Goal: Information Seeking & Learning: Learn about a topic

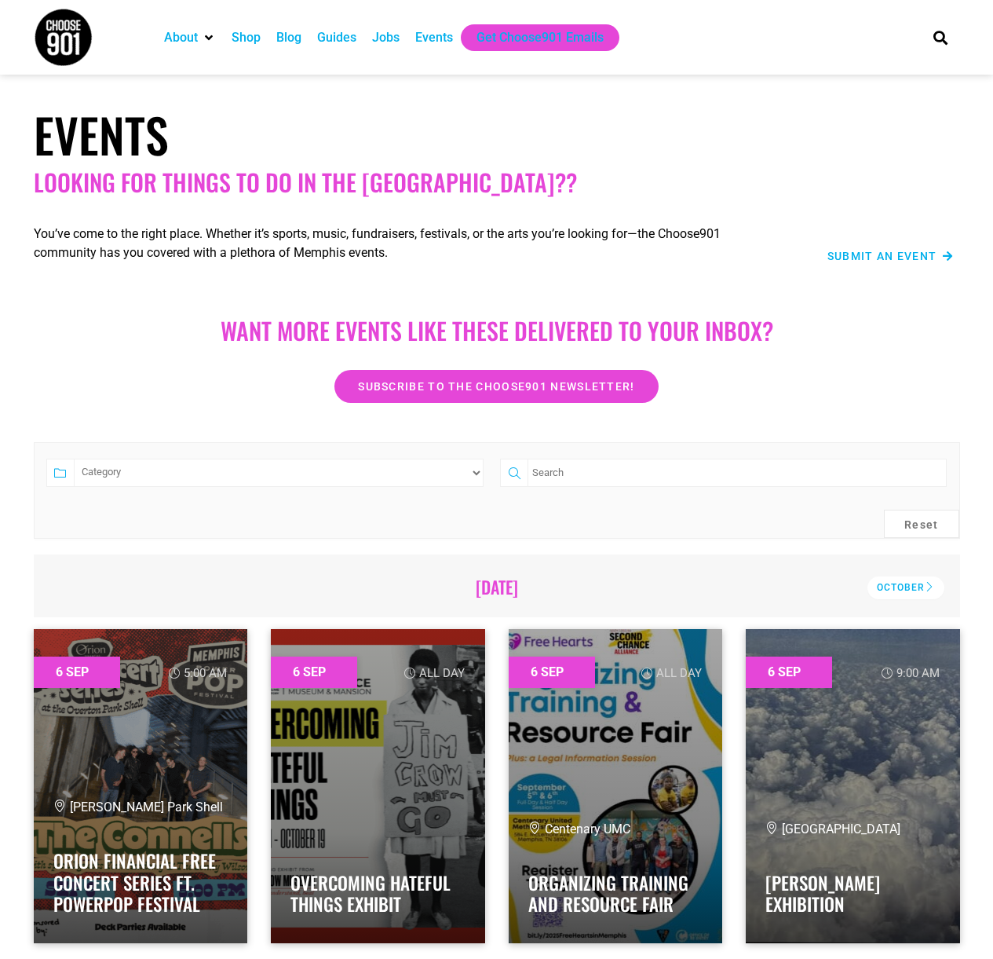
click at [889, 591] on div "October" at bounding box center [905, 587] width 77 height 23
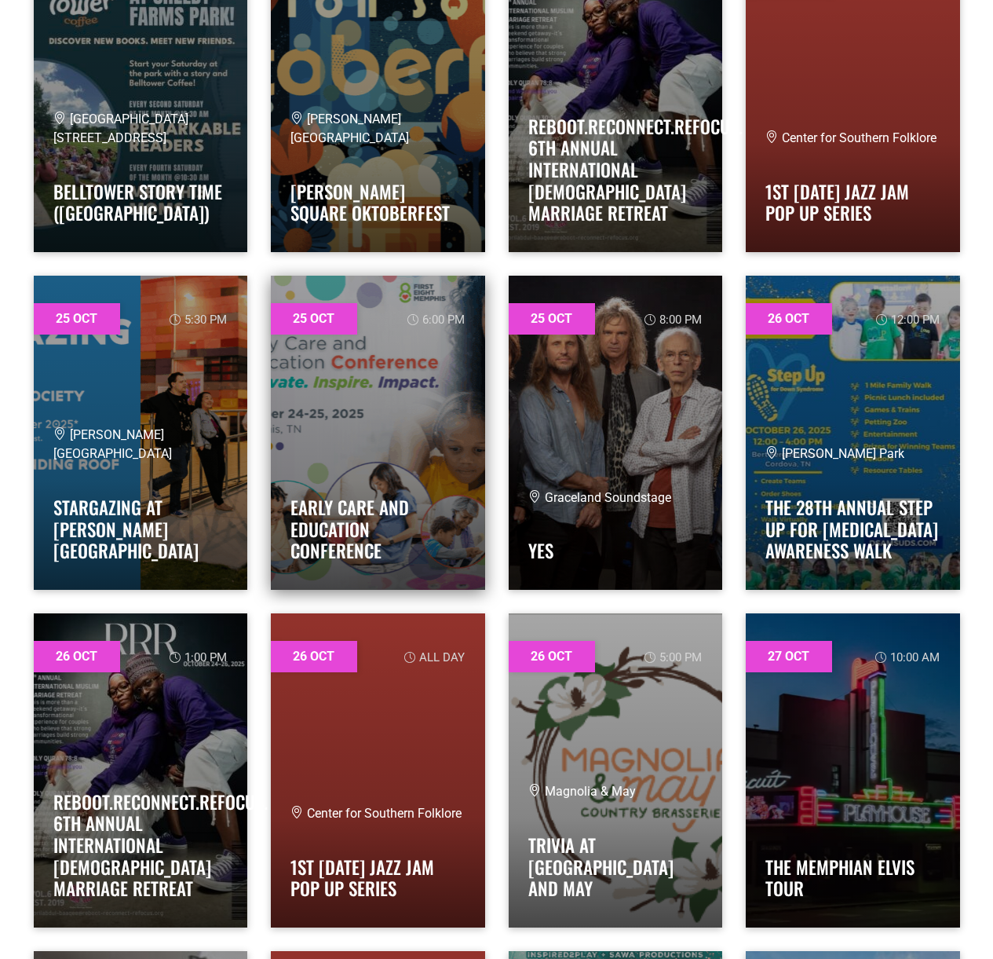
scroll to position [28628, 0]
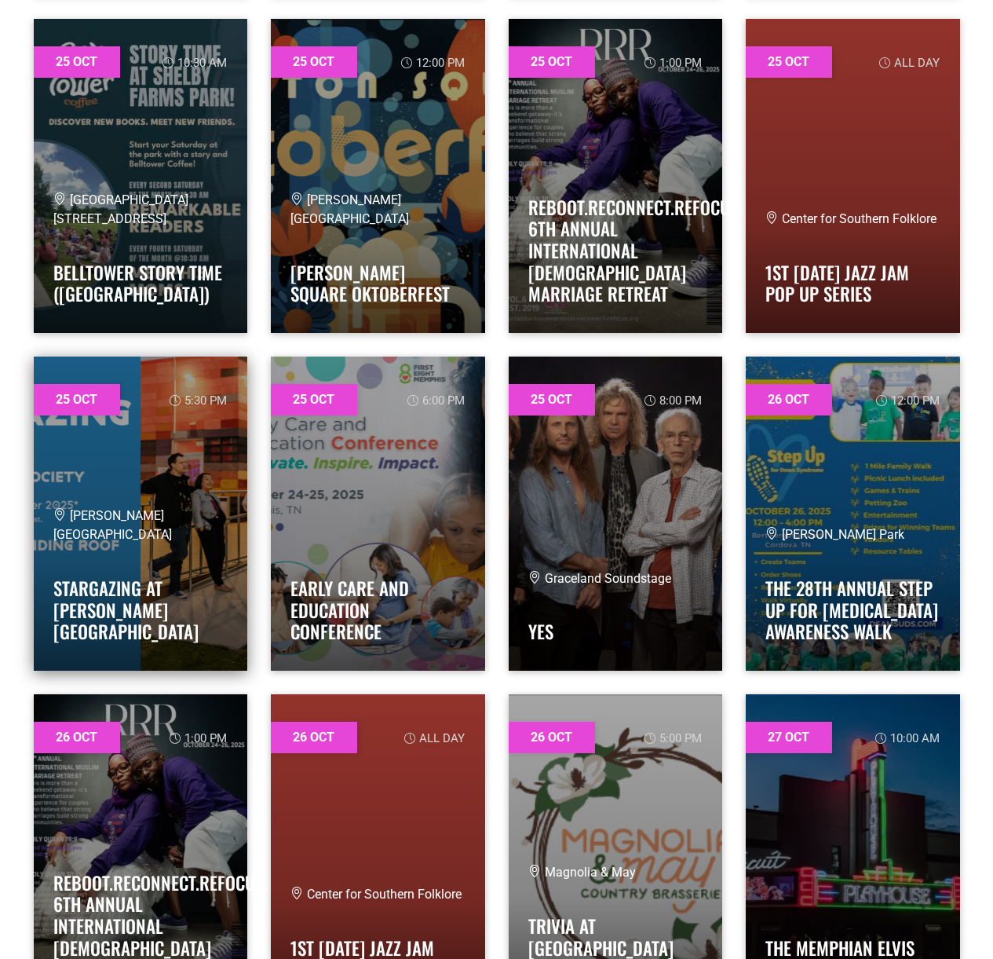
click at [99, 393] on link at bounding box center [141, 513] width 214 height 314
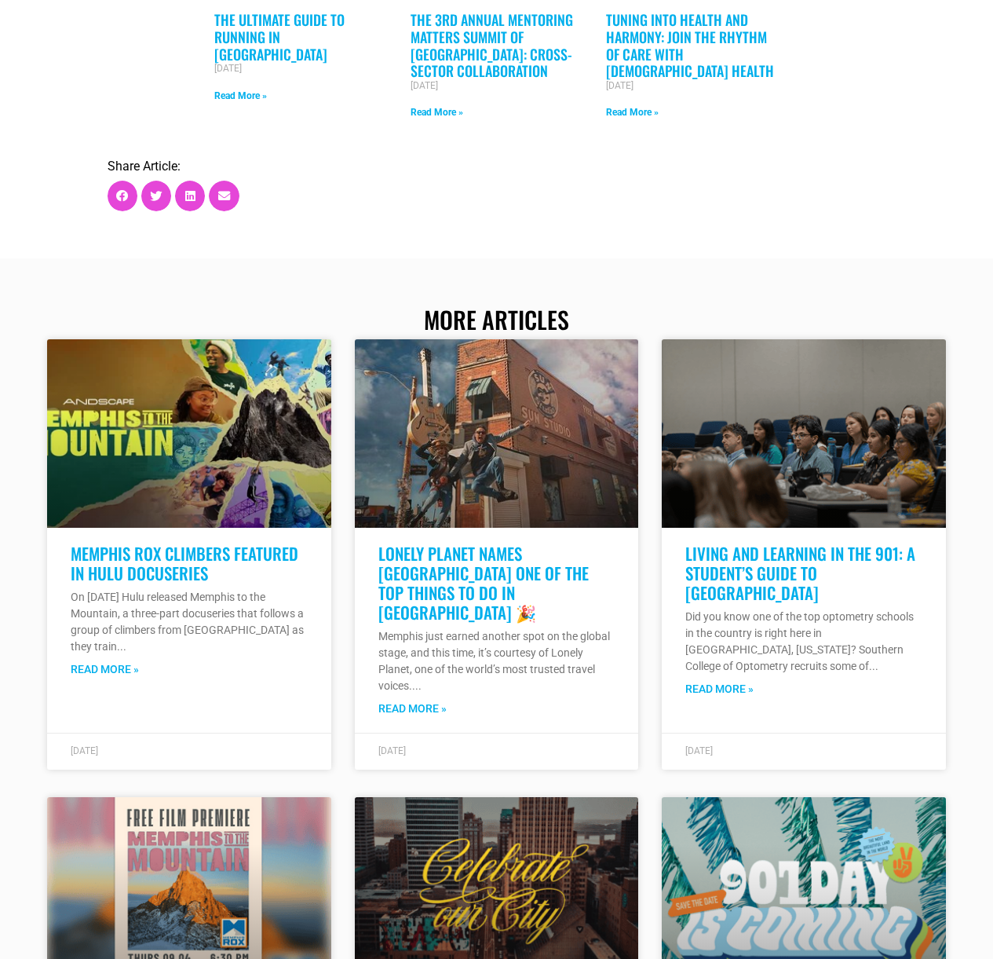
scroll to position [9522, 0]
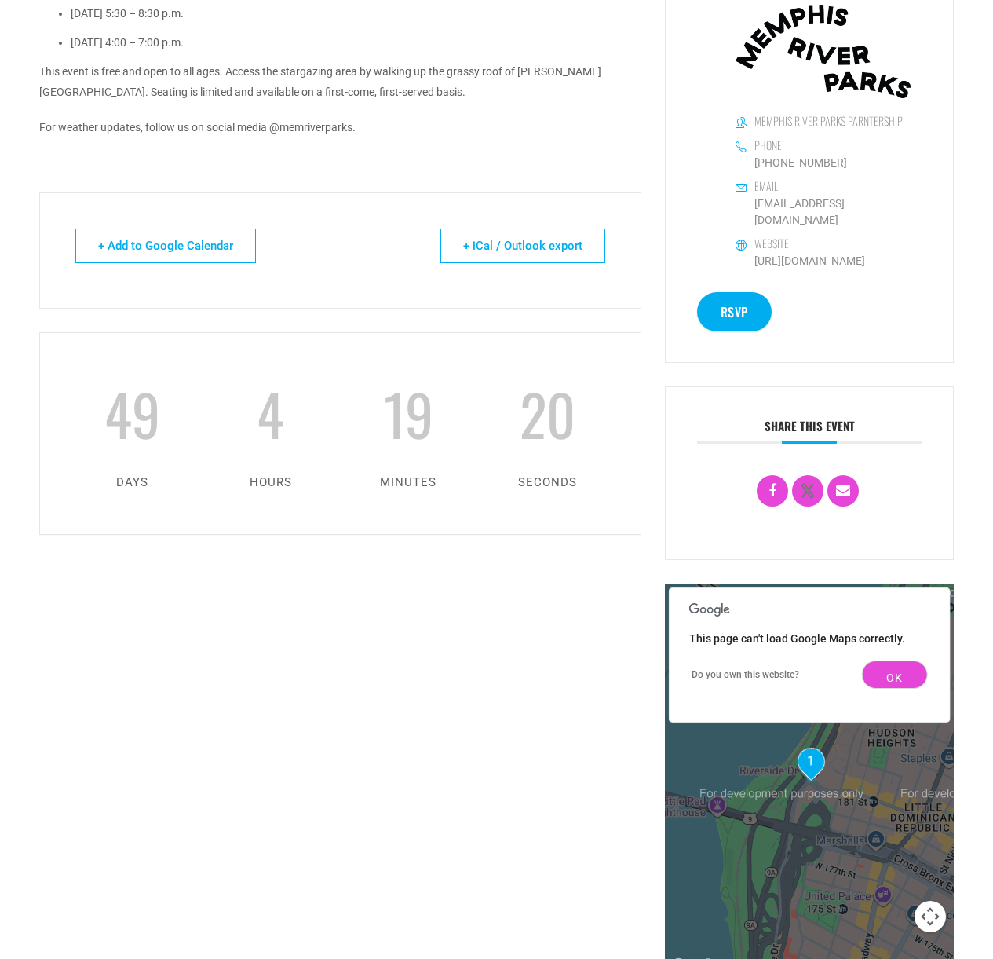
scroll to position [443, 0]
